Goal: Complete application form

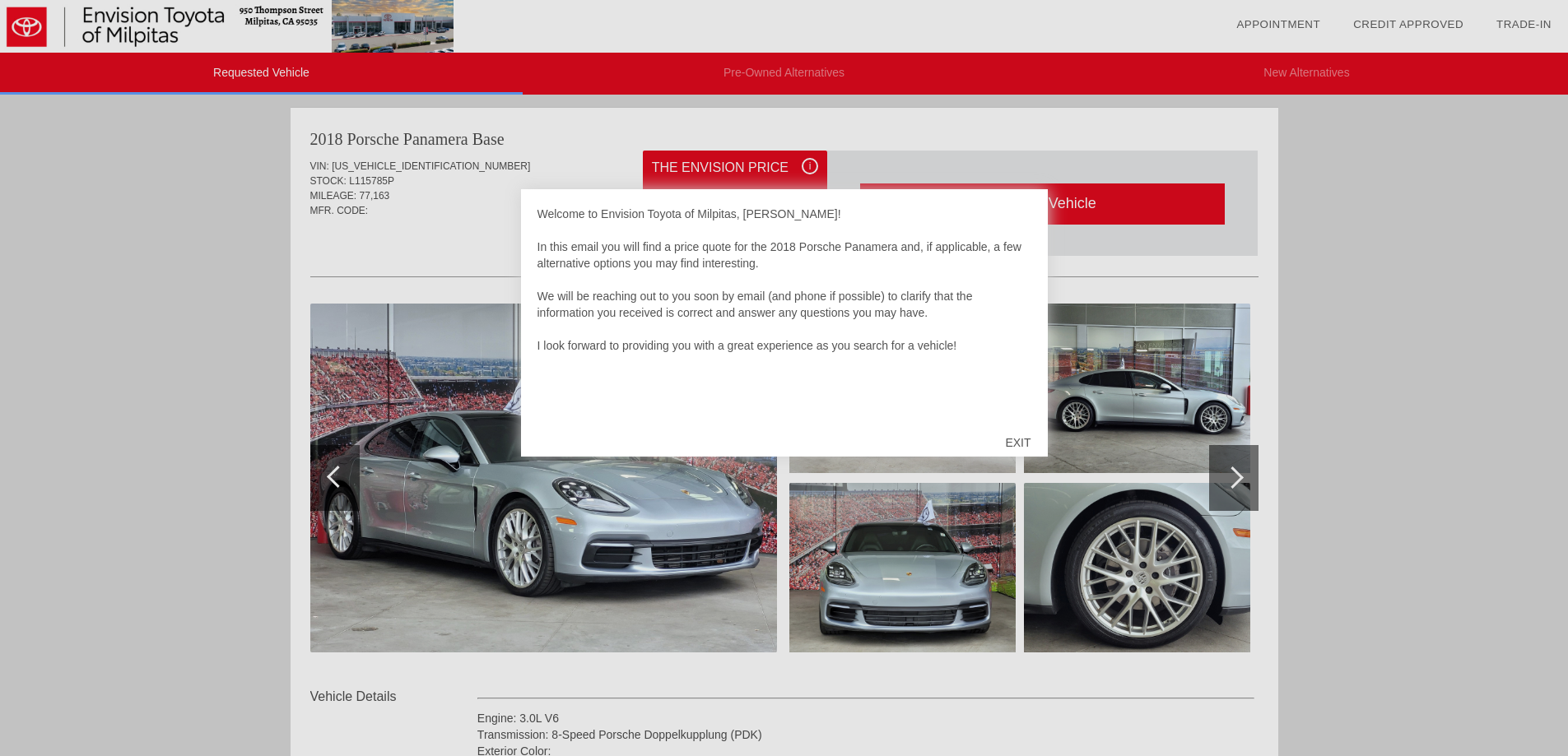
click at [1021, 441] on div "EXIT" at bounding box center [1018, 443] width 59 height 50
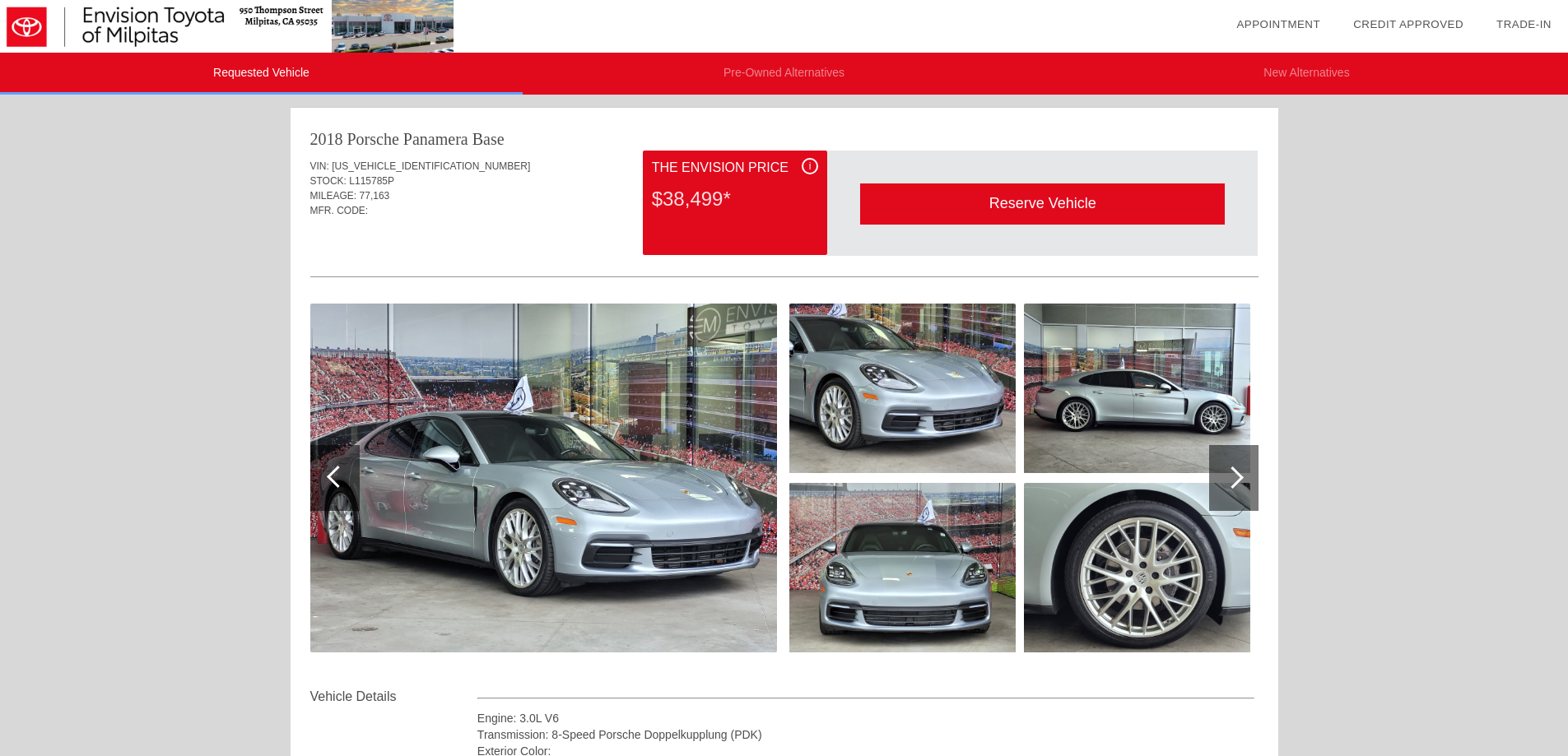
click at [335, 486] on div at bounding box center [337, 476] width 22 height 22
click at [1240, 477] on div at bounding box center [1232, 477] width 22 height 22
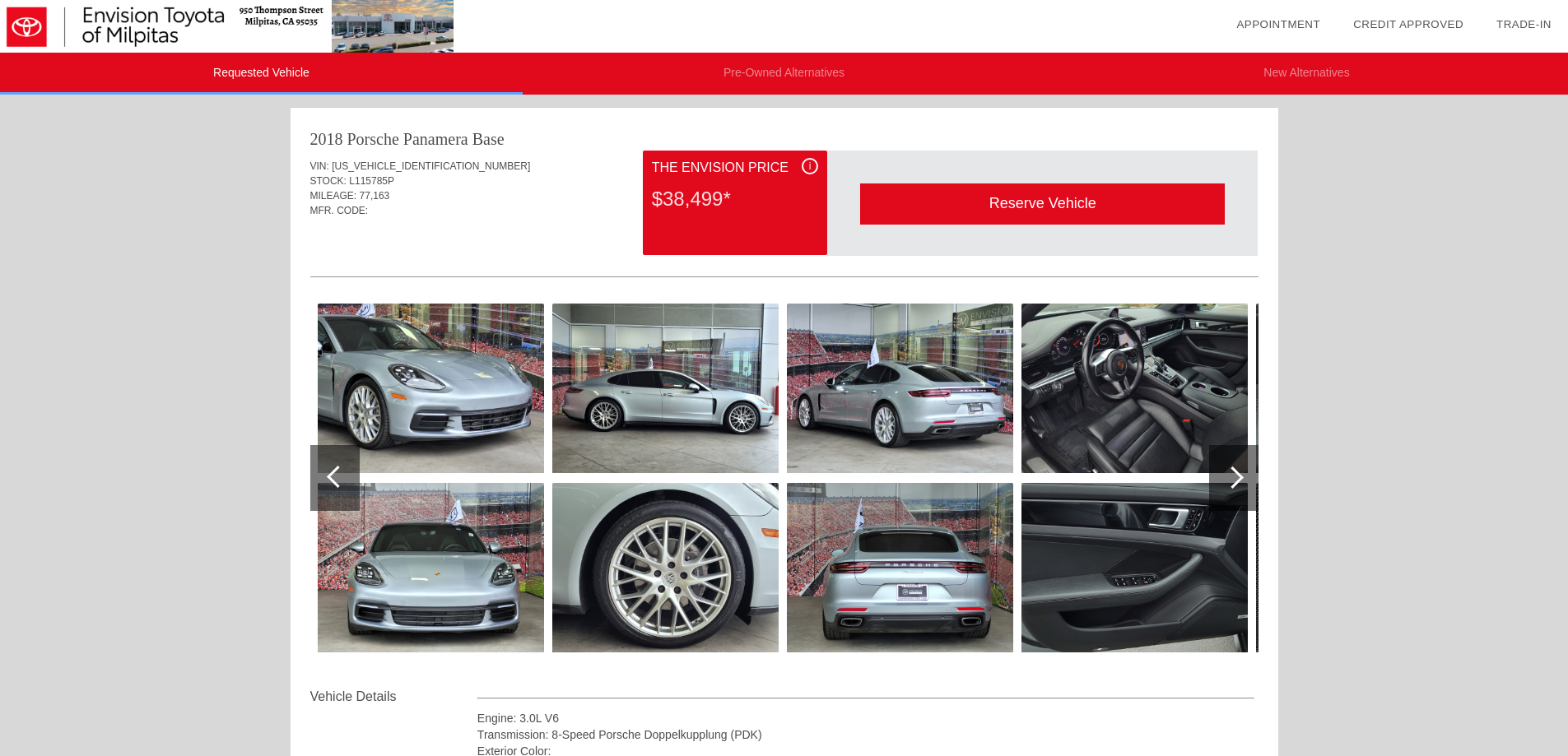
click at [1235, 478] on div at bounding box center [1232, 477] width 22 height 22
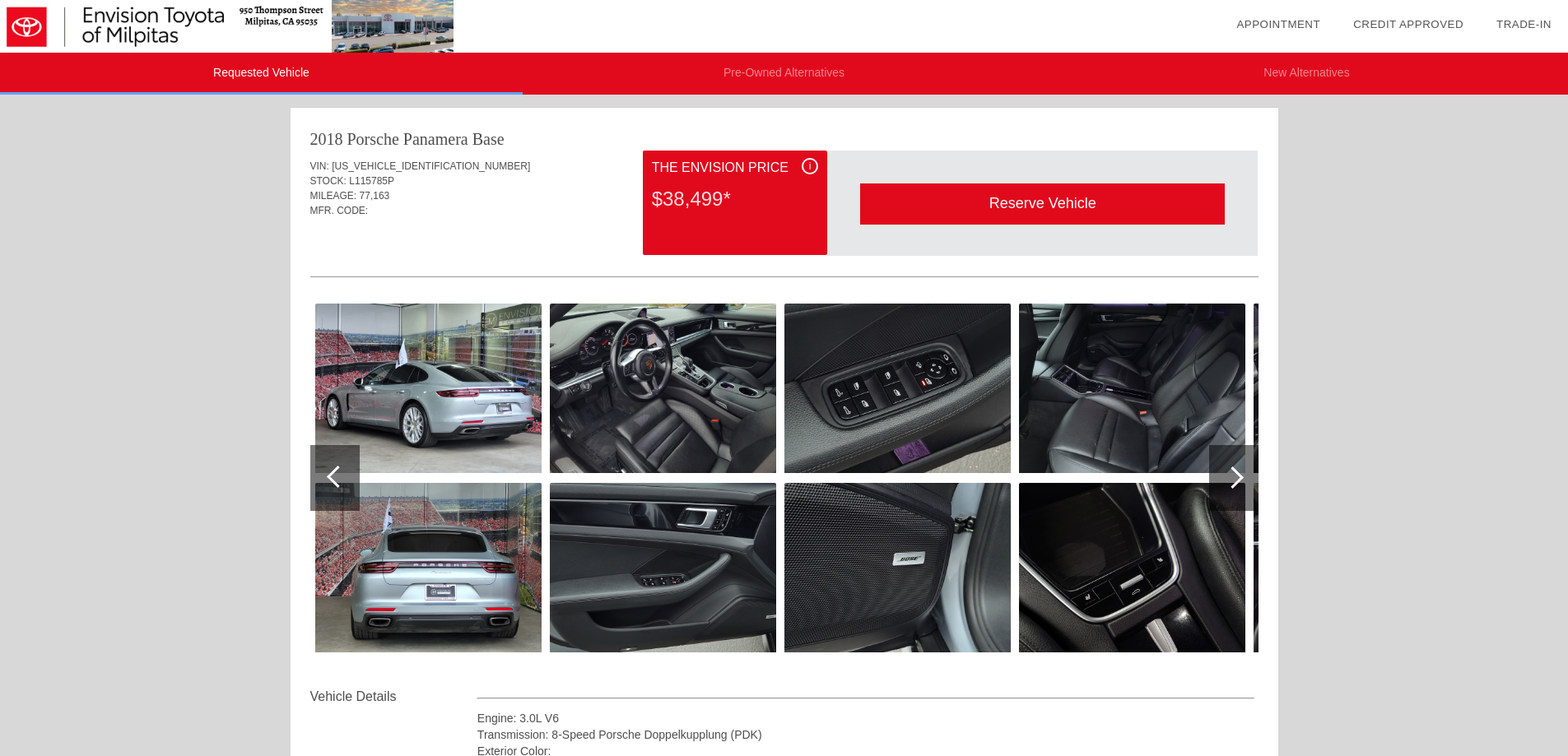
click at [1235, 478] on div at bounding box center [1232, 477] width 22 height 22
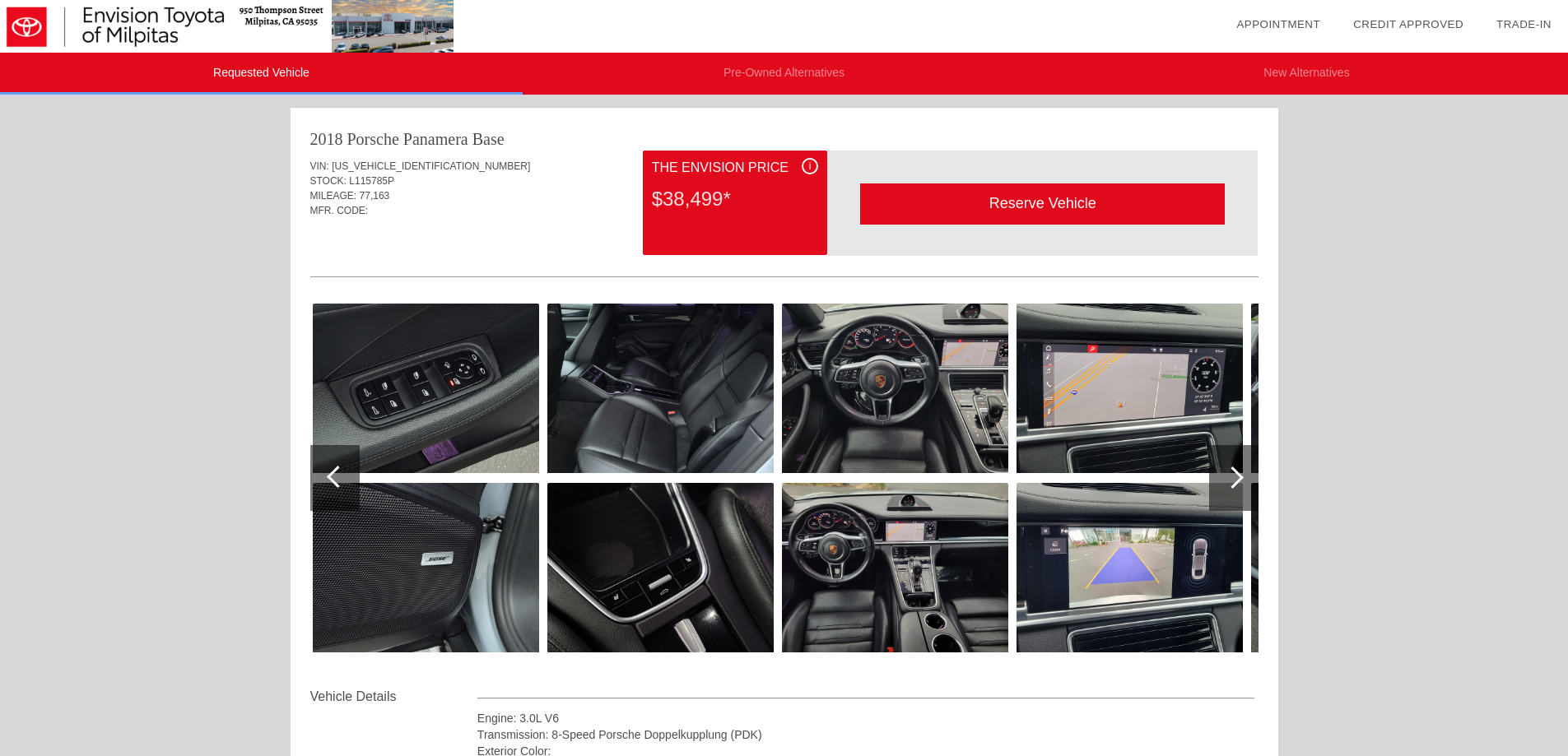
click at [1240, 475] on div at bounding box center [1232, 477] width 22 height 22
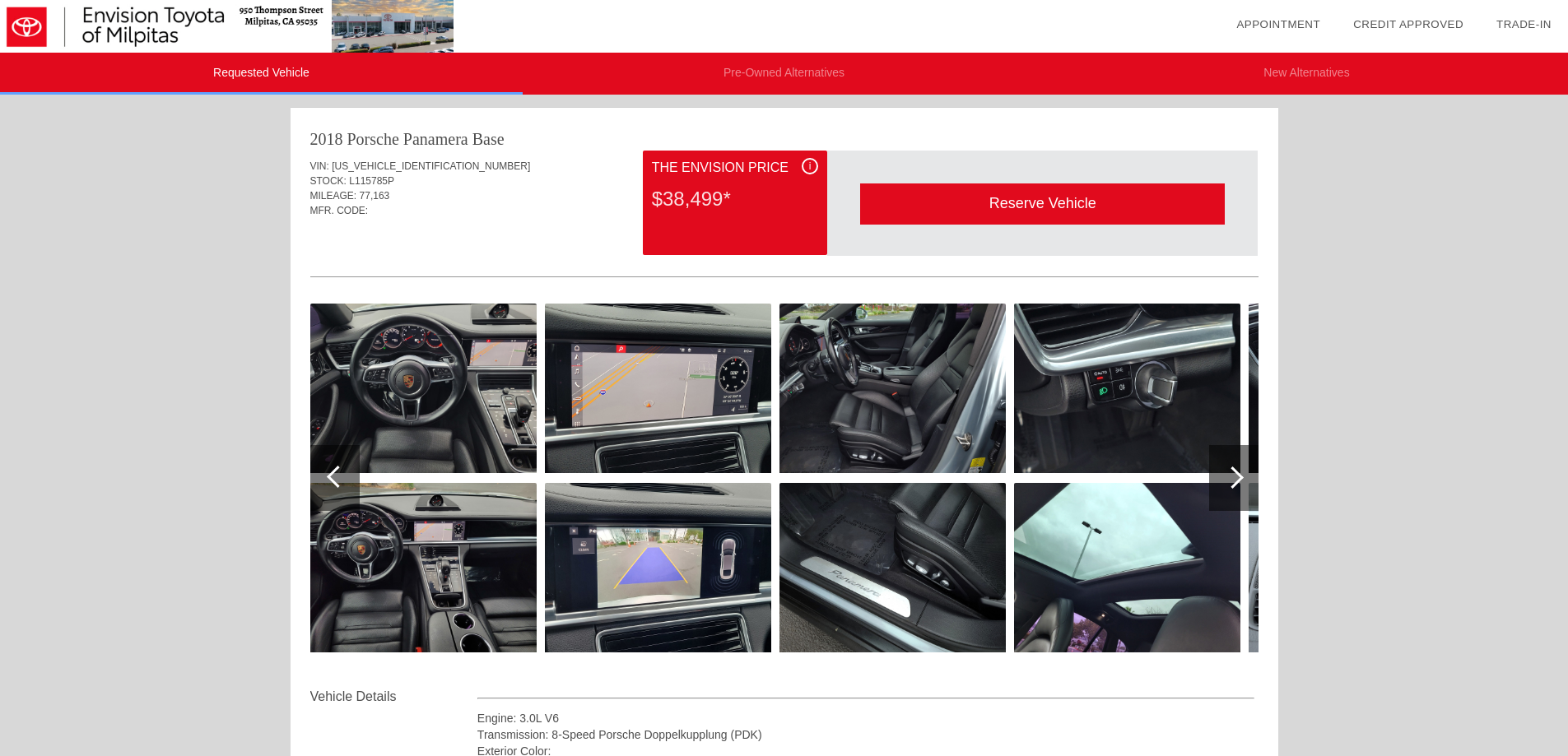
click at [1240, 475] on div at bounding box center [1232, 477] width 22 height 22
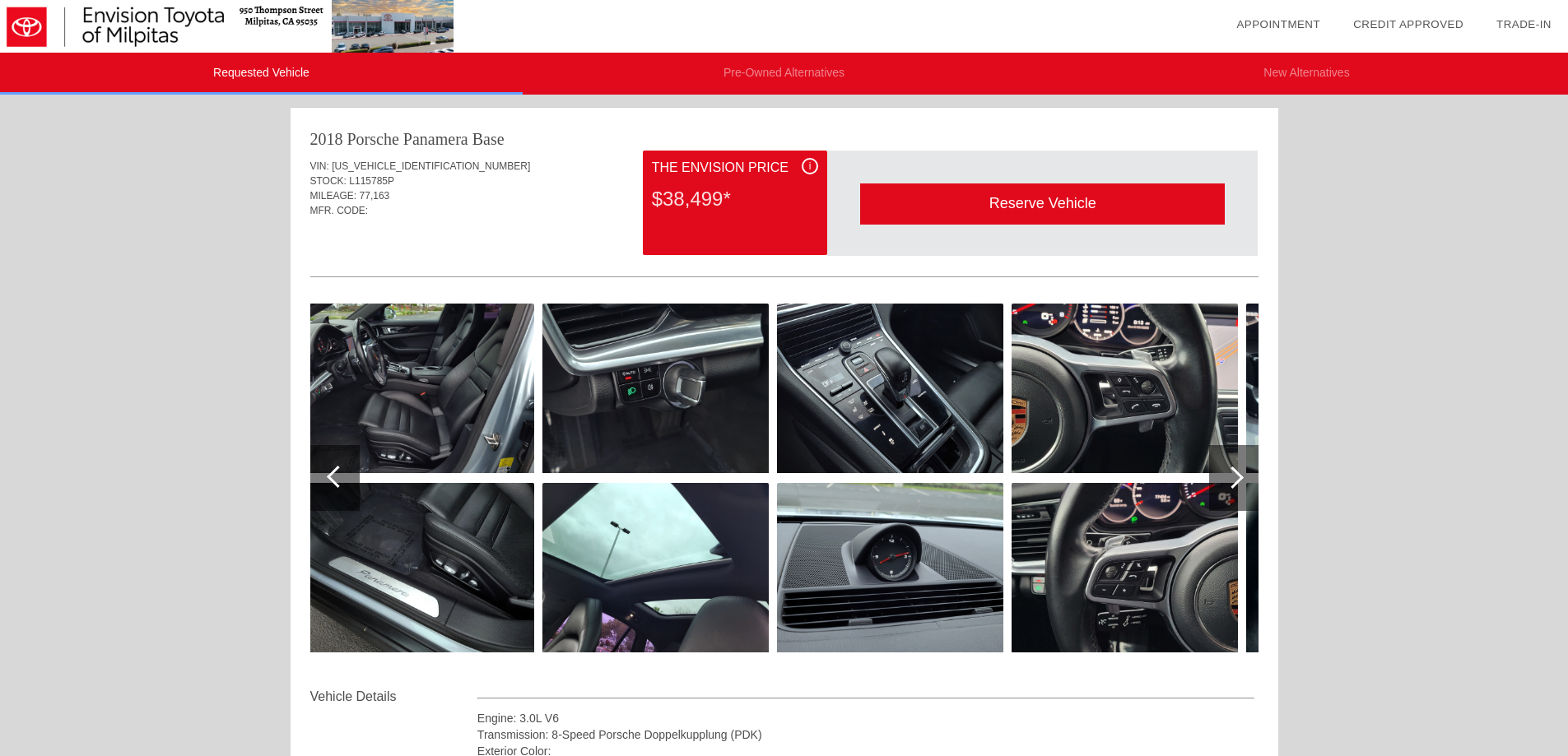
click at [1241, 474] on div at bounding box center [1233, 478] width 50 height 66
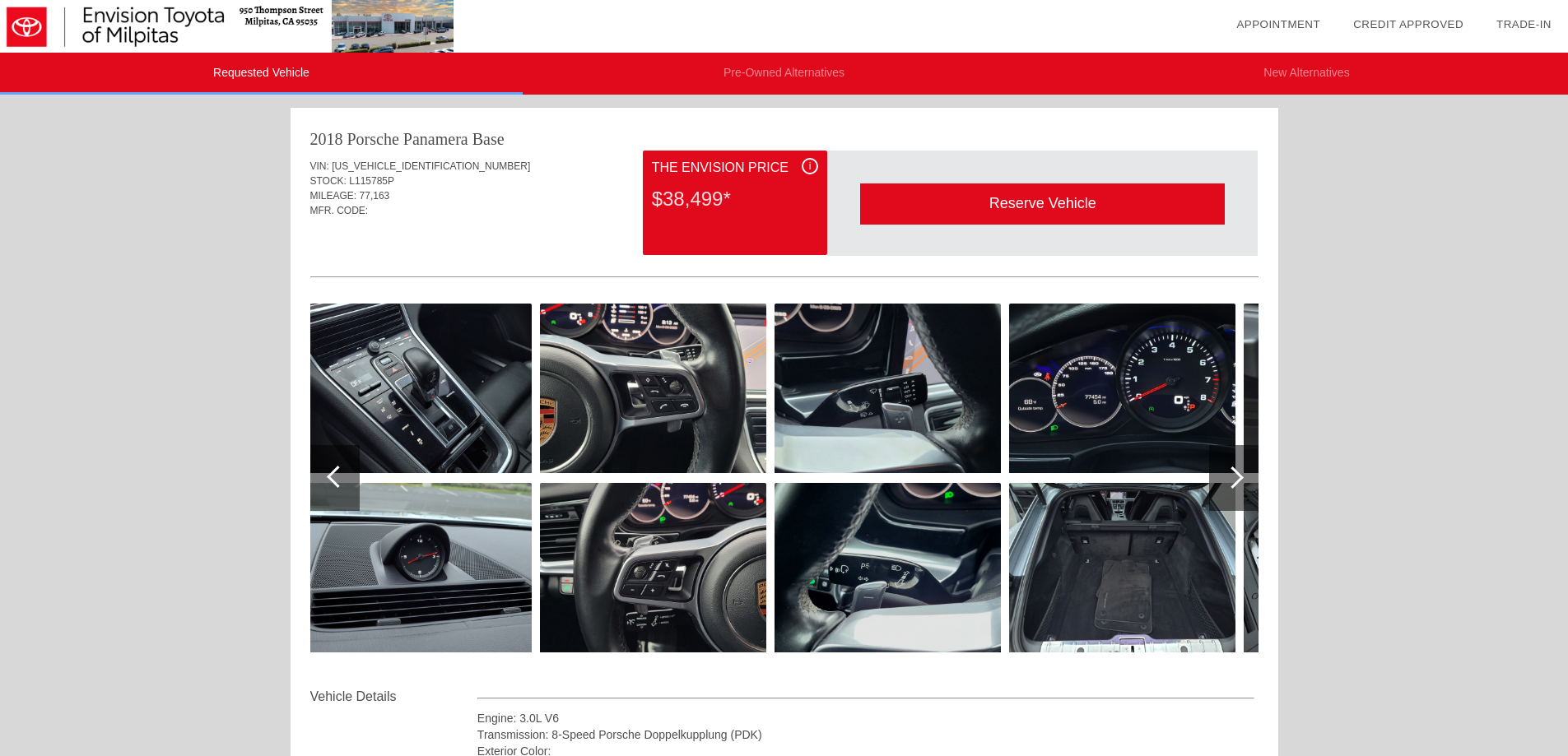
click at [1241, 474] on div at bounding box center [1233, 478] width 50 height 66
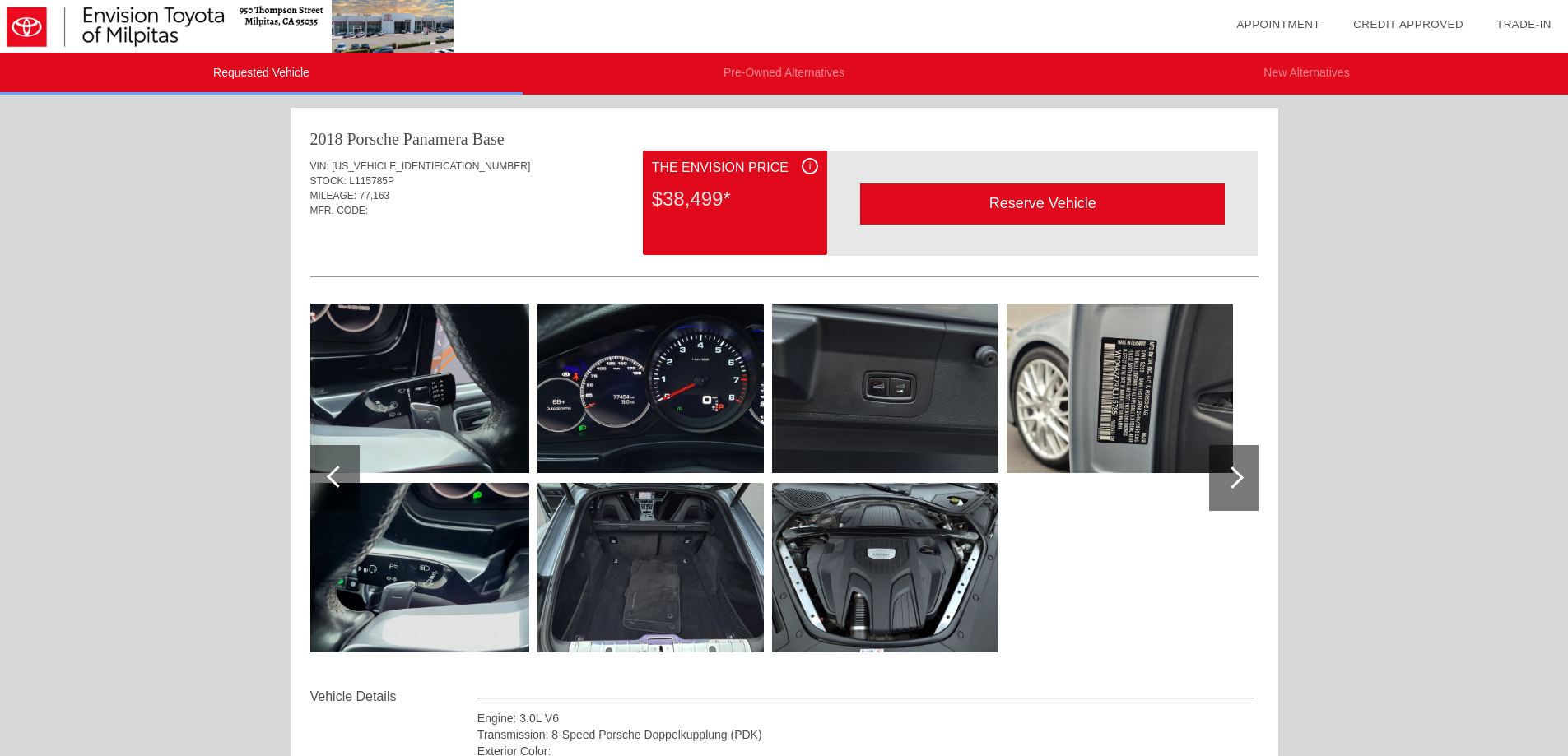
click at [1233, 476] on div at bounding box center [1232, 477] width 22 height 22
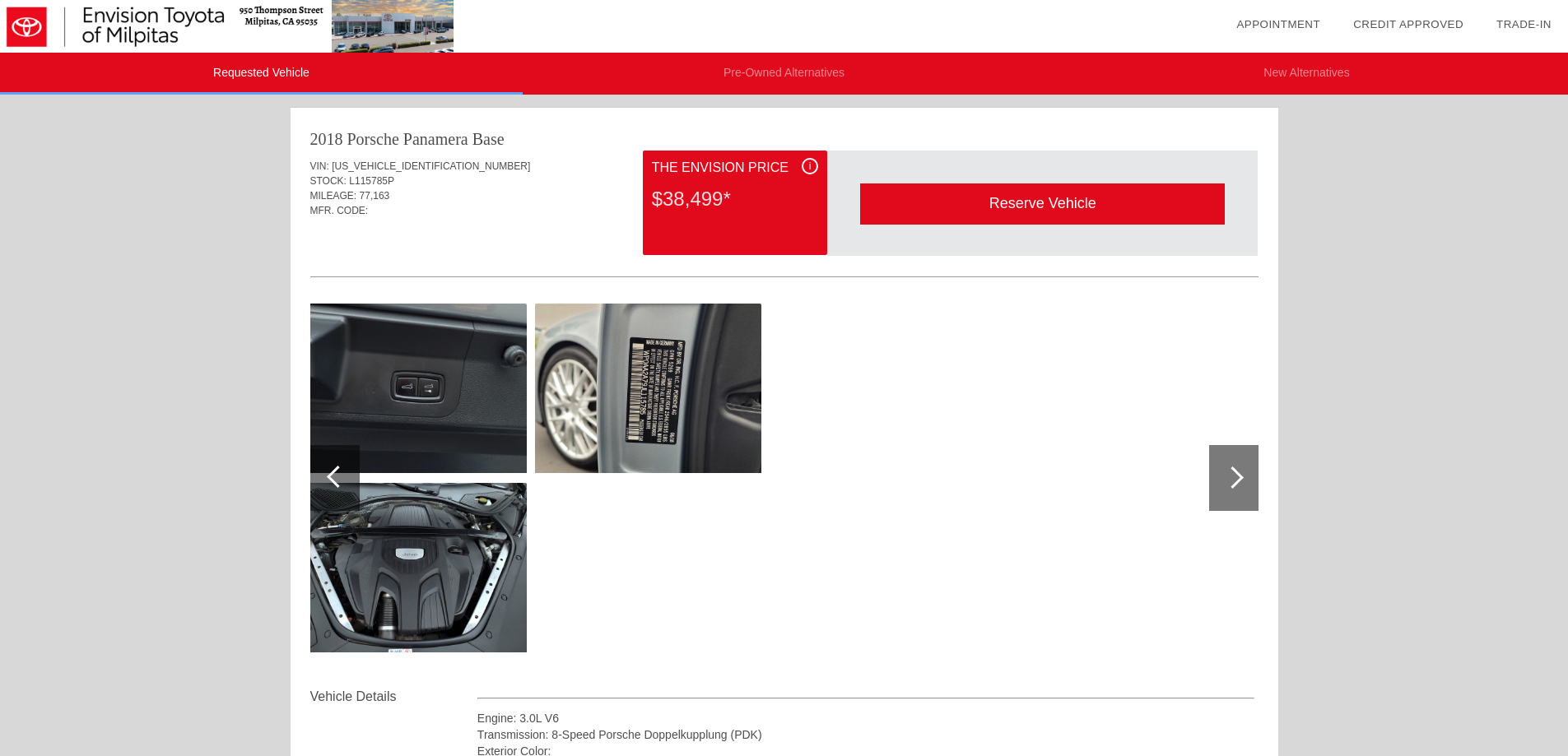
click at [1233, 476] on div at bounding box center [1232, 477] width 22 height 22
